Goal: Find specific page/section: Find specific page/section

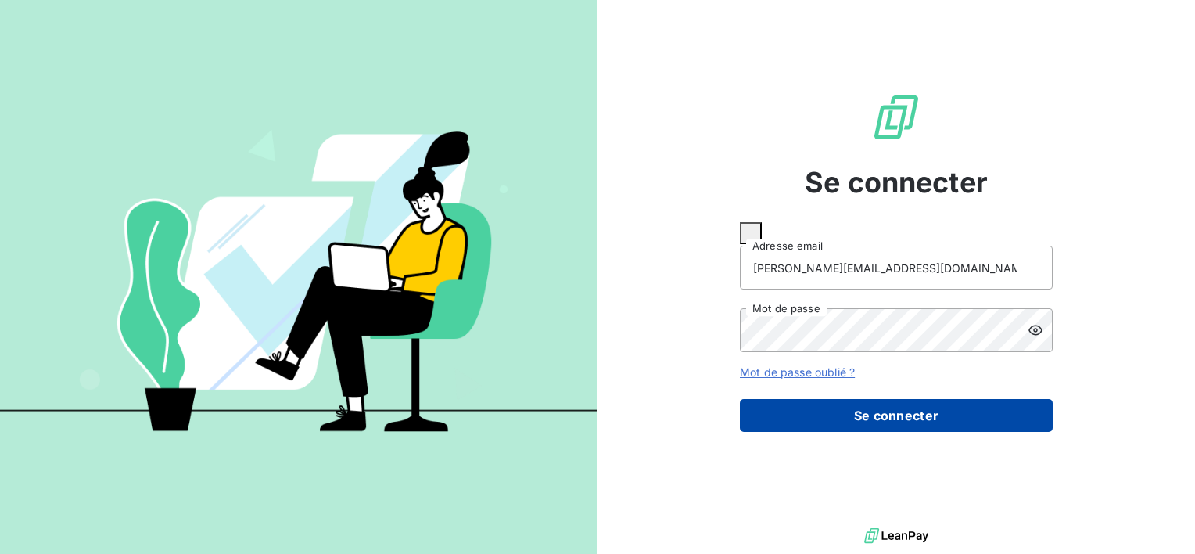
click at [851, 400] on button "Se connecter" at bounding box center [896, 415] width 313 height 33
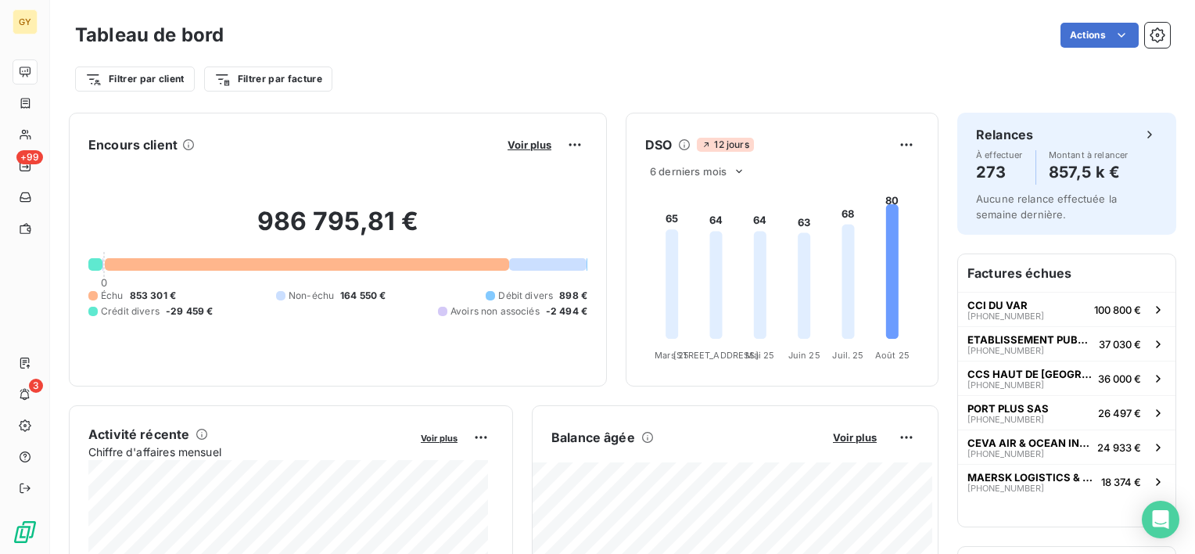
click at [640, 63] on div "Filtrer par client Filtrer par facture" at bounding box center [622, 73] width 1095 height 42
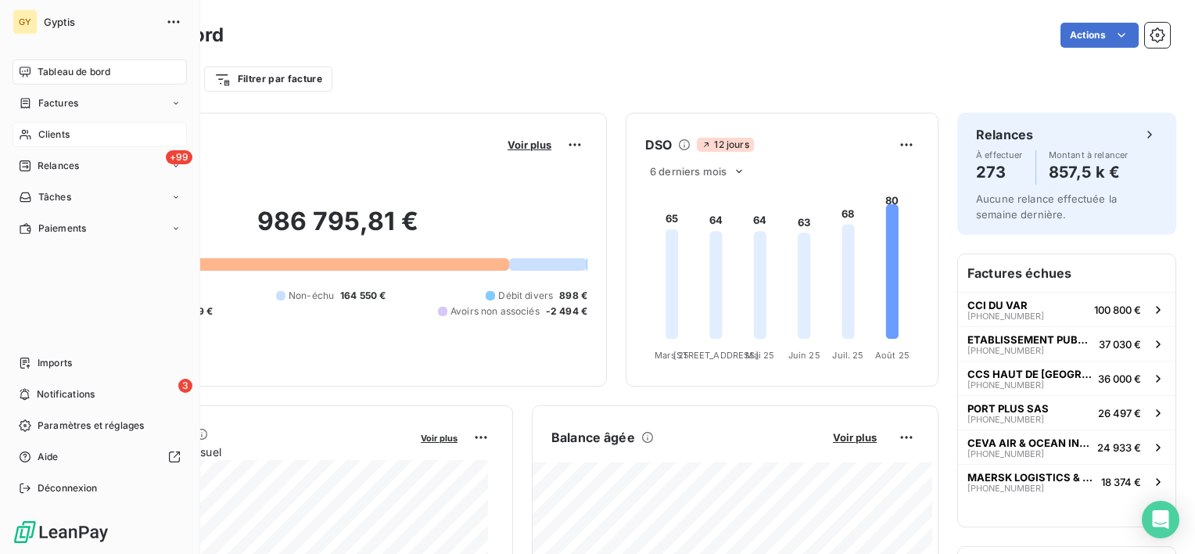
click at [70, 137] on div "Clients" at bounding box center [100, 134] width 174 height 25
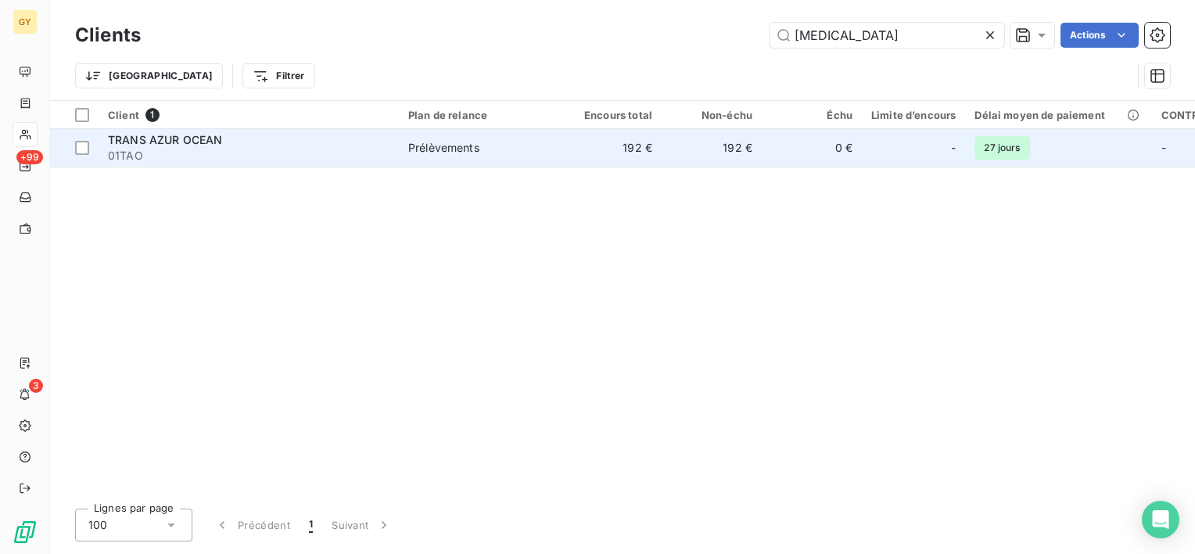
type input "tao"
click at [170, 146] on div "TRANS AZUR OCEAN" at bounding box center [249, 140] width 282 height 16
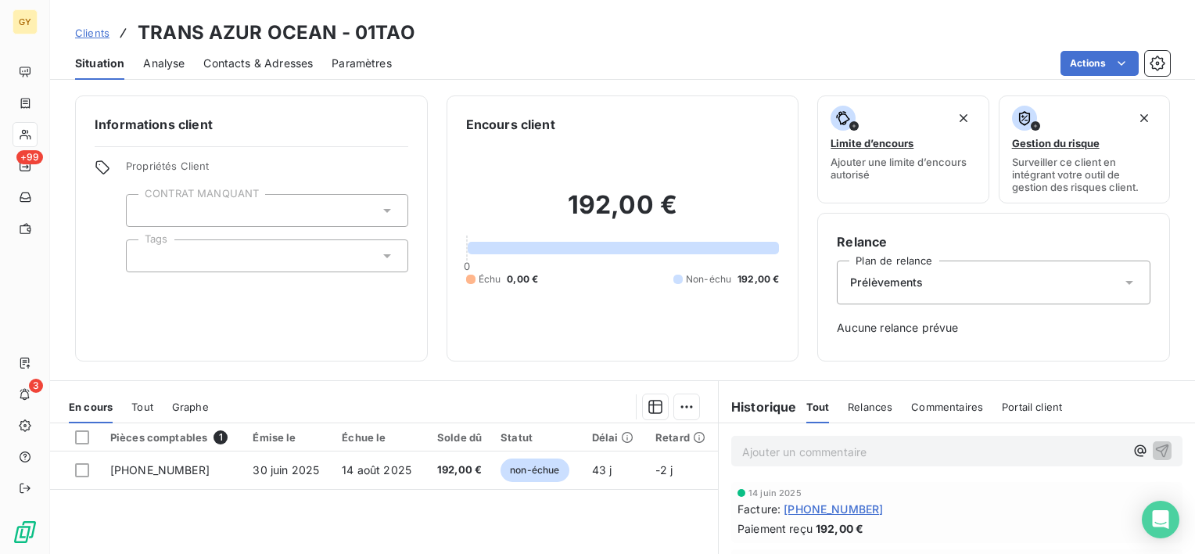
click at [862, 405] on span "Relances" at bounding box center [870, 406] width 45 height 13
click at [809, 406] on span "Tout" at bounding box center [817, 406] width 22 height 13
click at [100, 38] on span "Clients" at bounding box center [92, 33] width 34 height 13
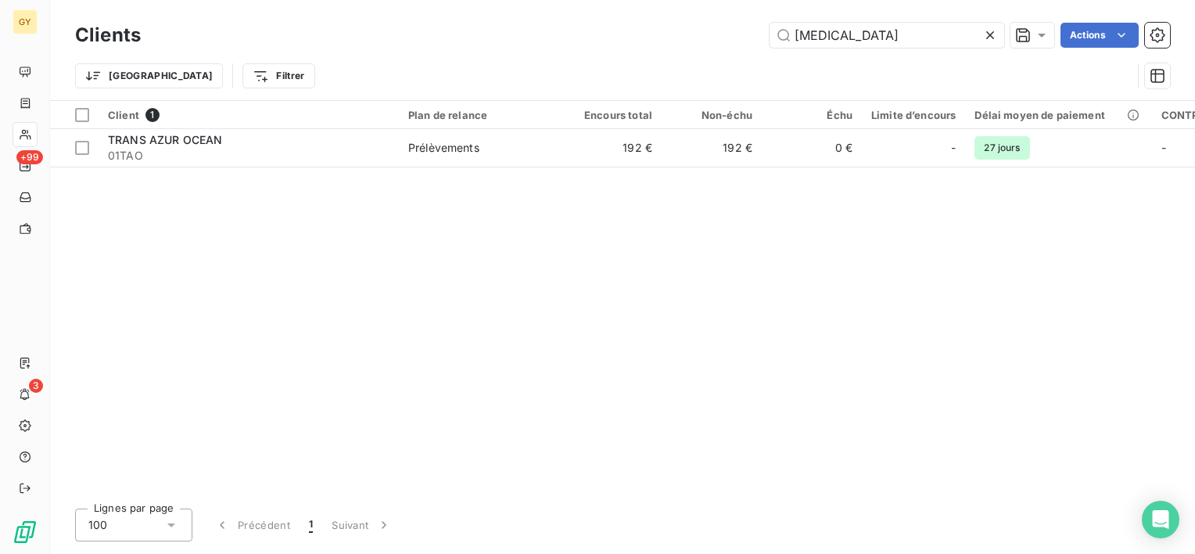
drag, startPoint x: 834, startPoint y: 39, endPoint x: 748, endPoint y: 32, distance: 87.1
click at [748, 32] on div "tao Actions" at bounding box center [665, 35] width 1010 height 25
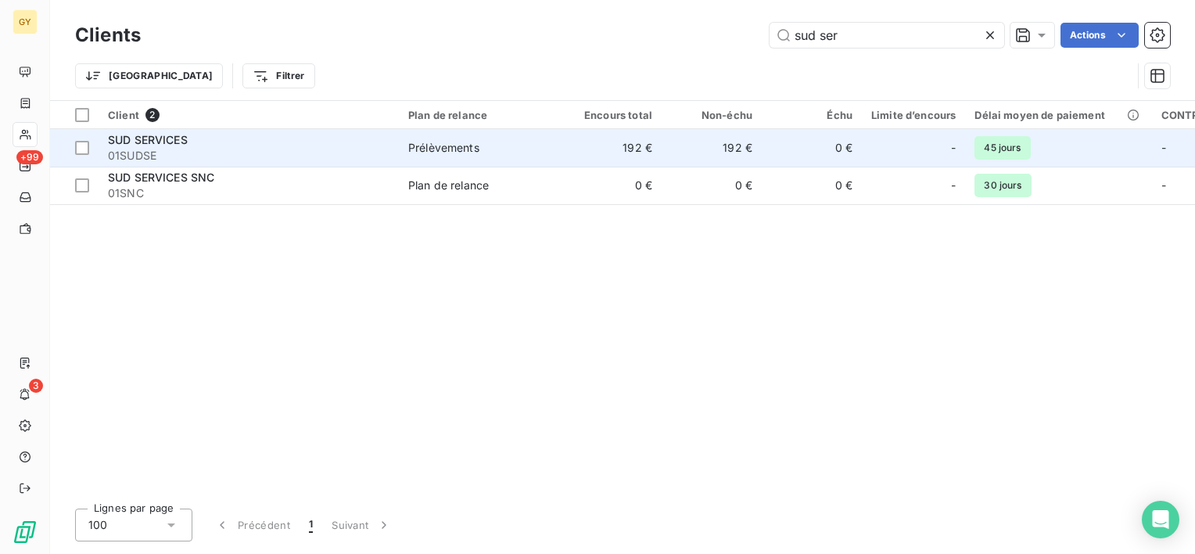
type input "sud ser"
click at [253, 158] on span "01SUDSE" at bounding box center [249, 156] width 282 height 16
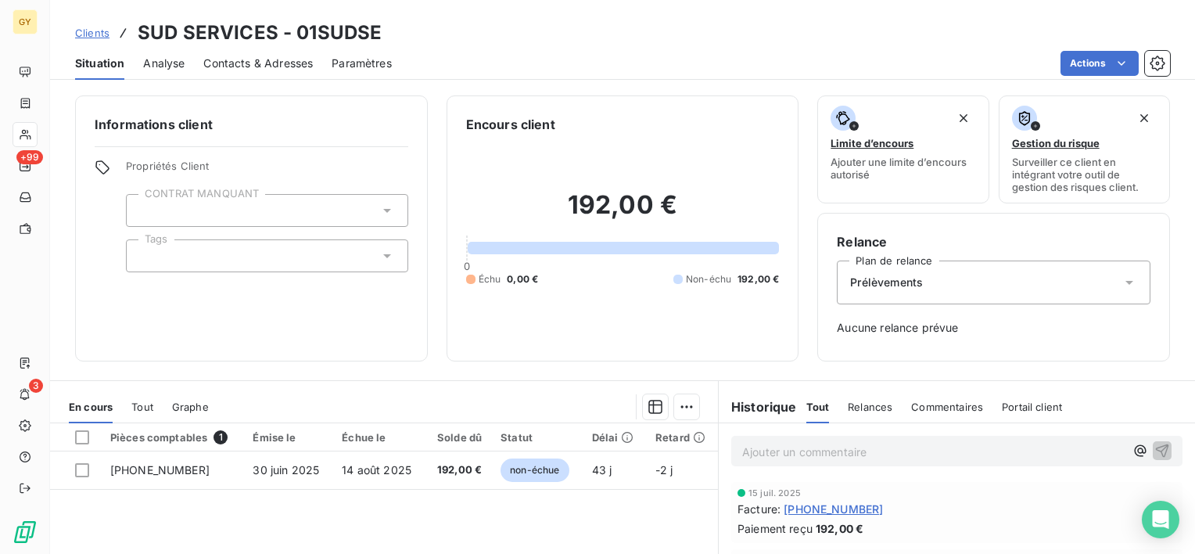
click at [857, 407] on span "Relances" at bounding box center [870, 406] width 45 height 13
click at [806, 403] on span "Tout" at bounding box center [817, 406] width 22 height 13
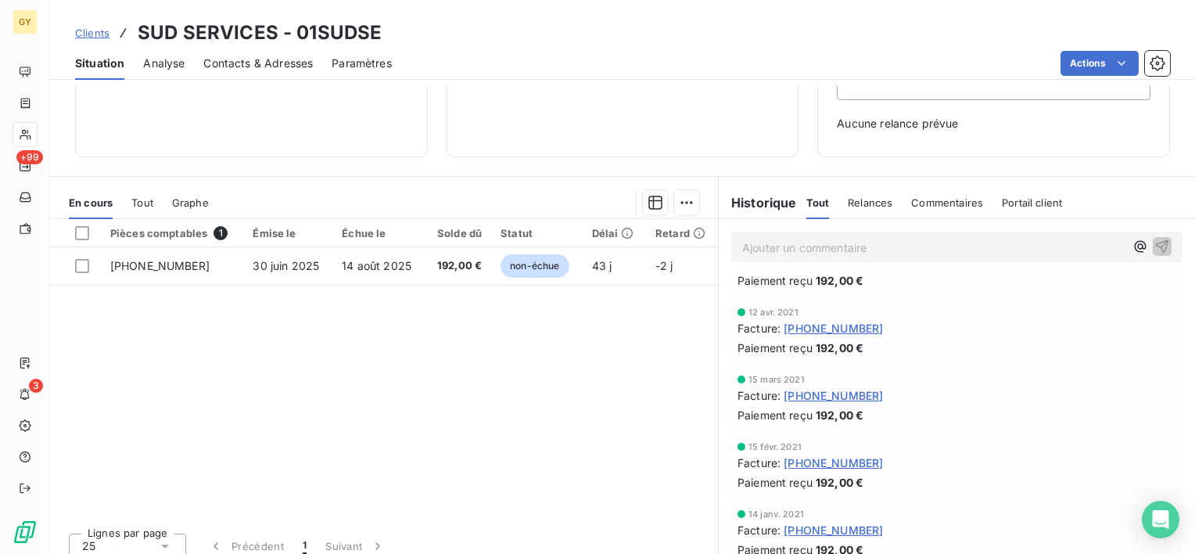
scroll to position [216, 0]
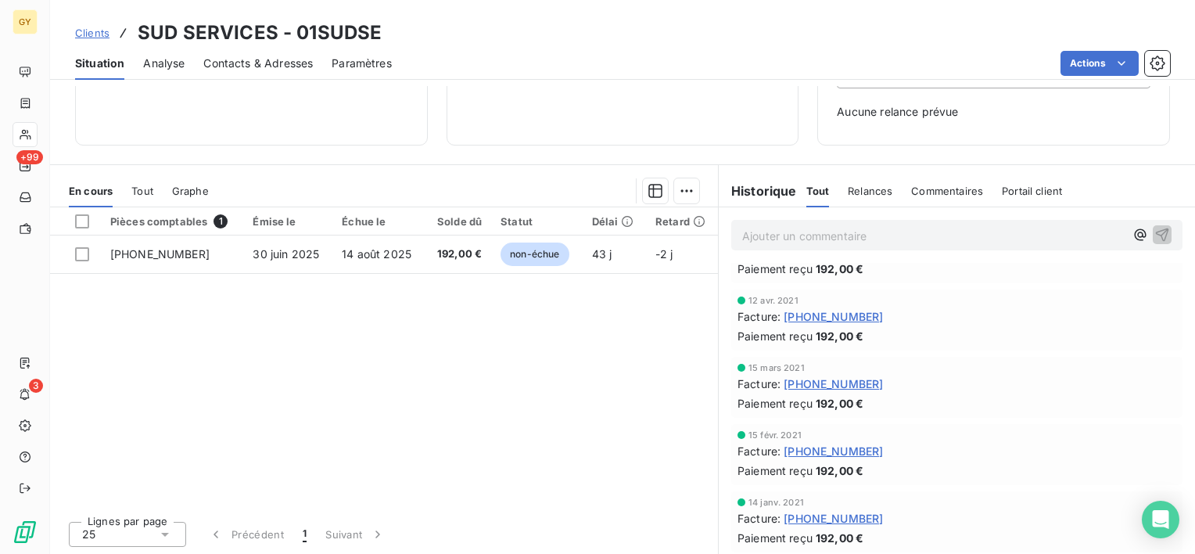
click at [576, 407] on div "Pièces comptables 1 Émise le Échue le Solde dû Statut Délai Retard 06-25-02775 …" at bounding box center [384, 357] width 668 height 301
click at [257, 65] on span "Contacts & Adresses" at bounding box center [257, 64] width 109 height 16
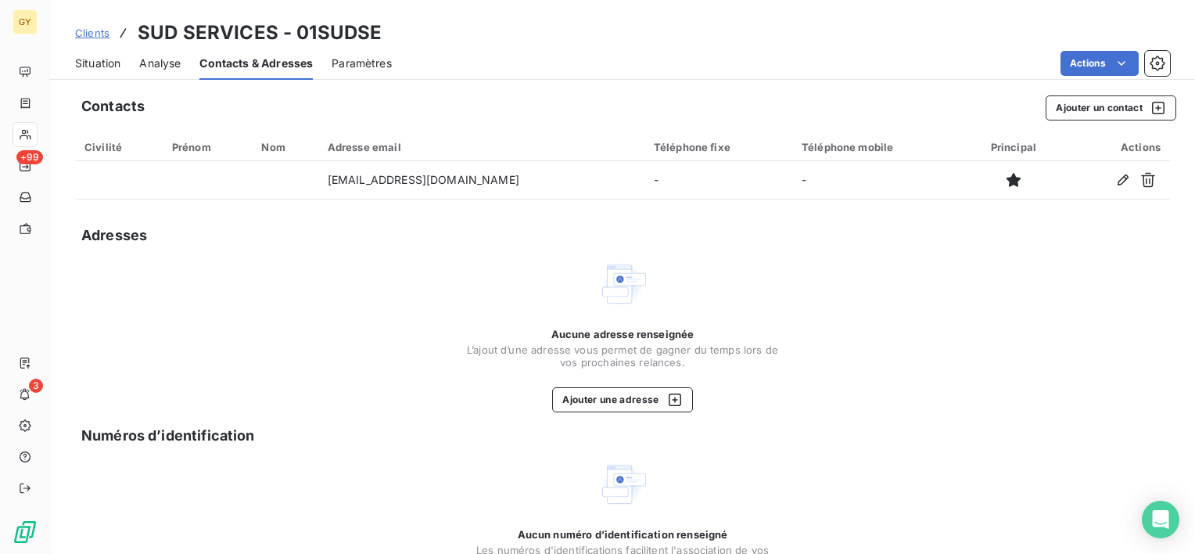
click at [105, 156] on th "Civilité" at bounding box center [119, 147] width 88 height 28
click at [105, 149] on div "Civilité" at bounding box center [118, 147] width 69 height 13
click at [113, 66] on span "Situation" at bounding box center [97, 64] width 45 height 16
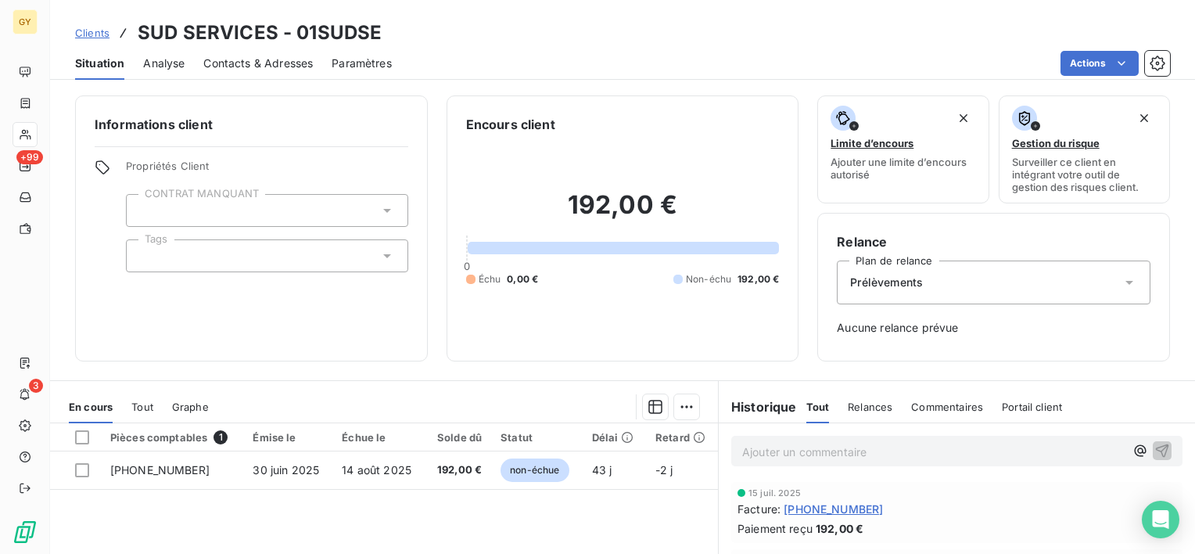
click at [258, 63] on span "Contacts & Adresses" at bounding box center [257, 64] width 109 height 16
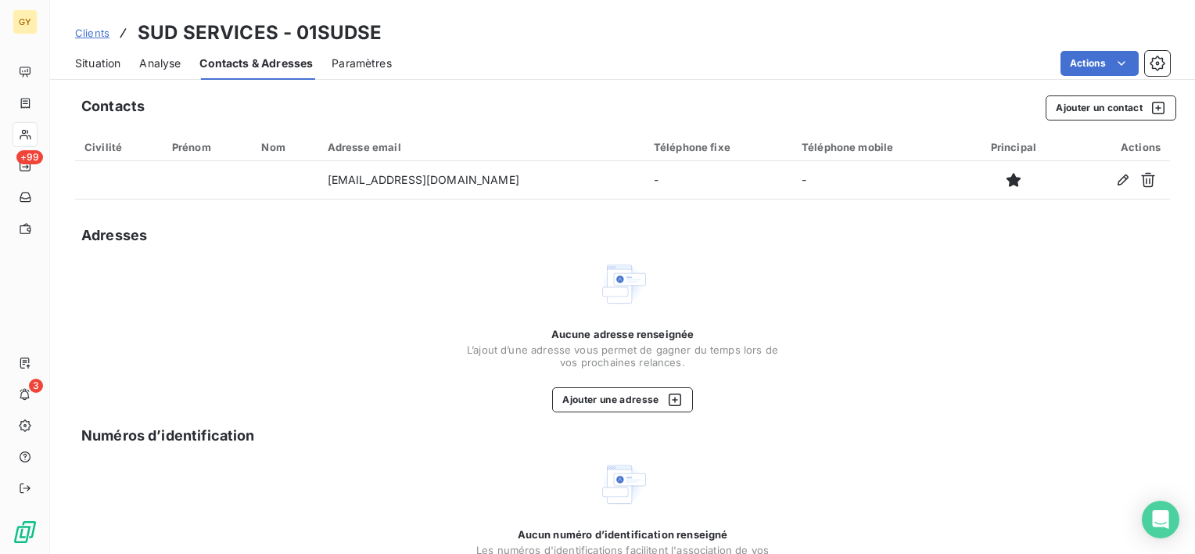
click at [167, 66] on span "Analyse" at bounding box center [159, 64] width 41 height 16
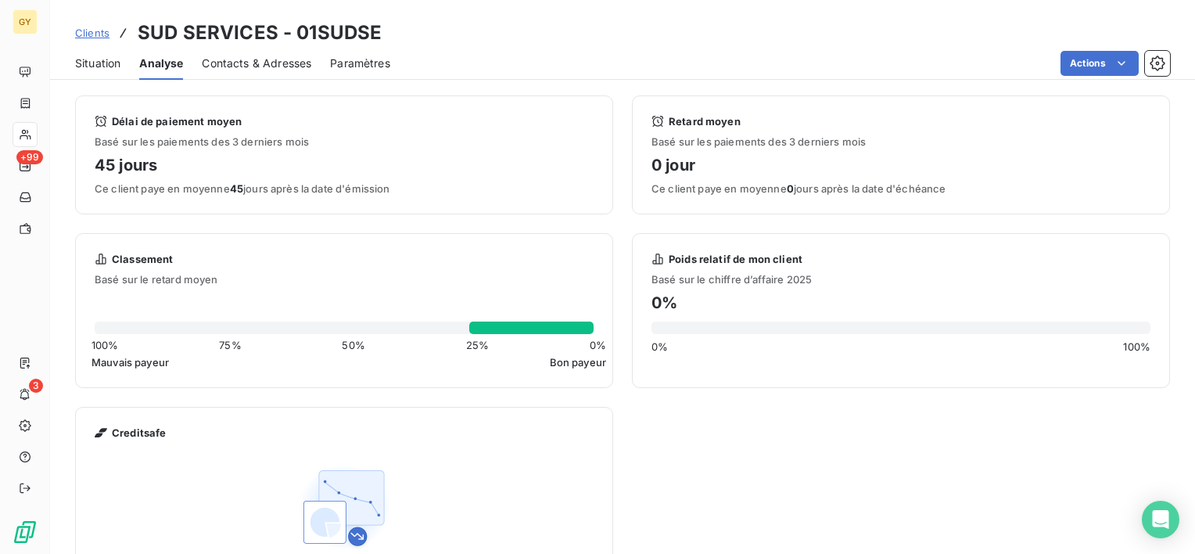
click at [275, 67] on span "Contacts & Adresses" at bounding box center [256, 64] width 109 height 16
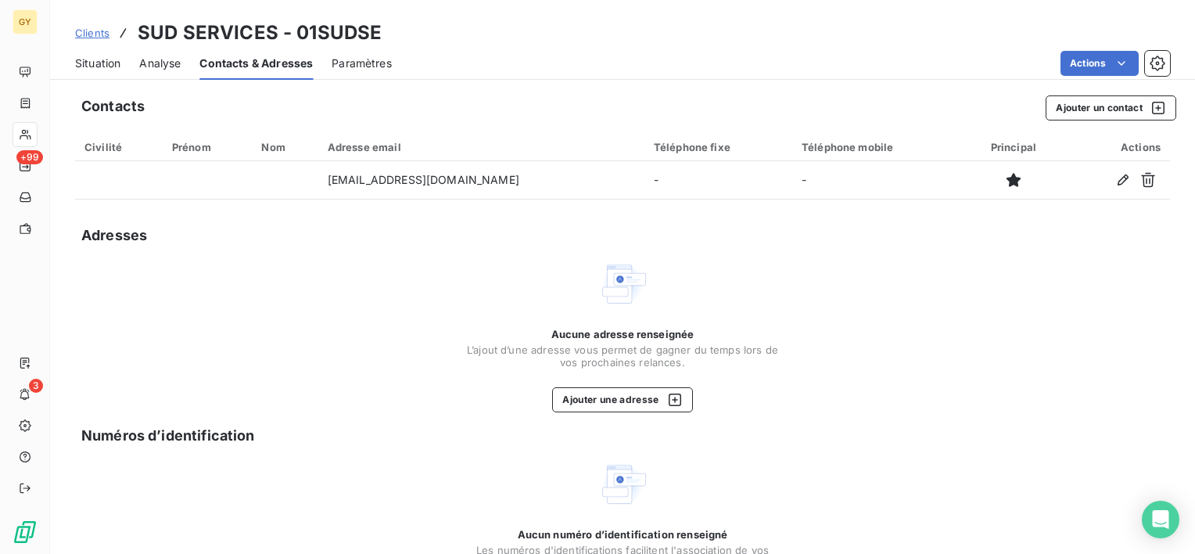
click at [375, 63] on span "Paramètres" at bounding box center [362, 64] width 60 height 16
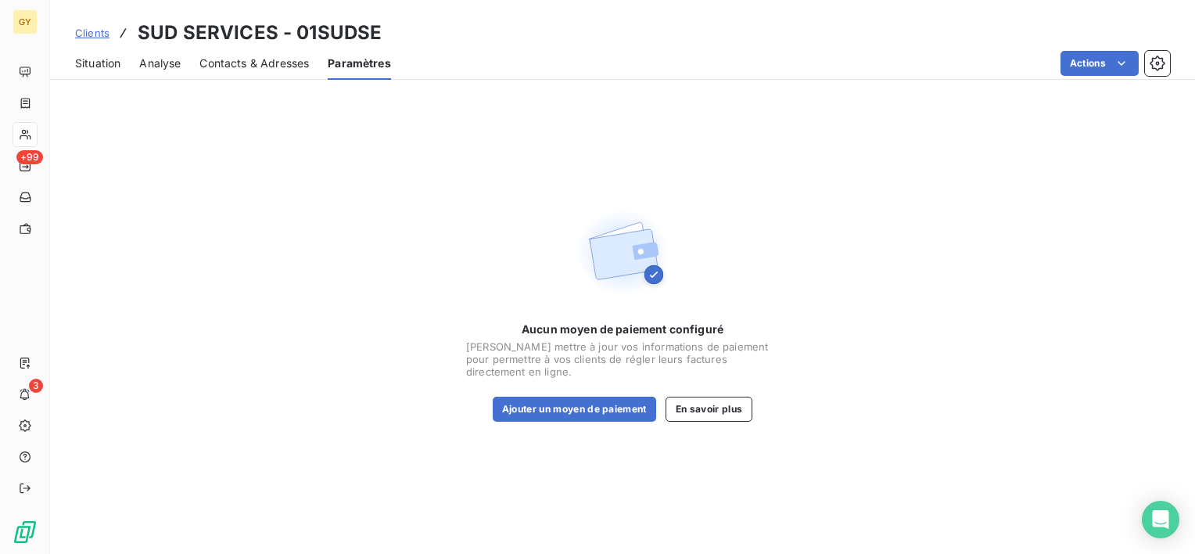
click at [74, 65] on div "Situation Analyse Contacts & Adresses Paramètres Actions" at bounding box center [622, 63] width 1145 height 33
click at [86, 65] on span "Situation" at bounding box center [97, 64] width 45 height 16
